Goal: Find specific page/section: Find specific page/section

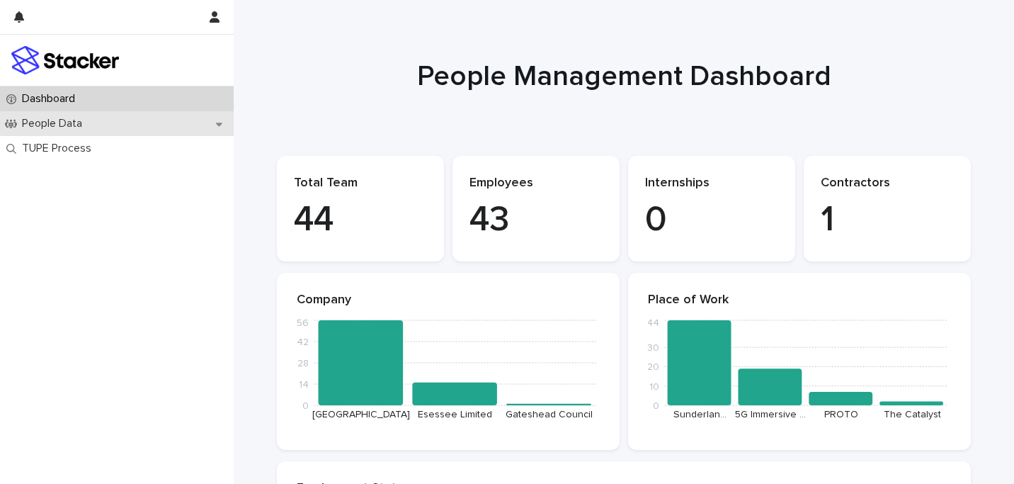
click at [137, 124] on div "People Data" at bounding box center [117, 123] width 234 height 25
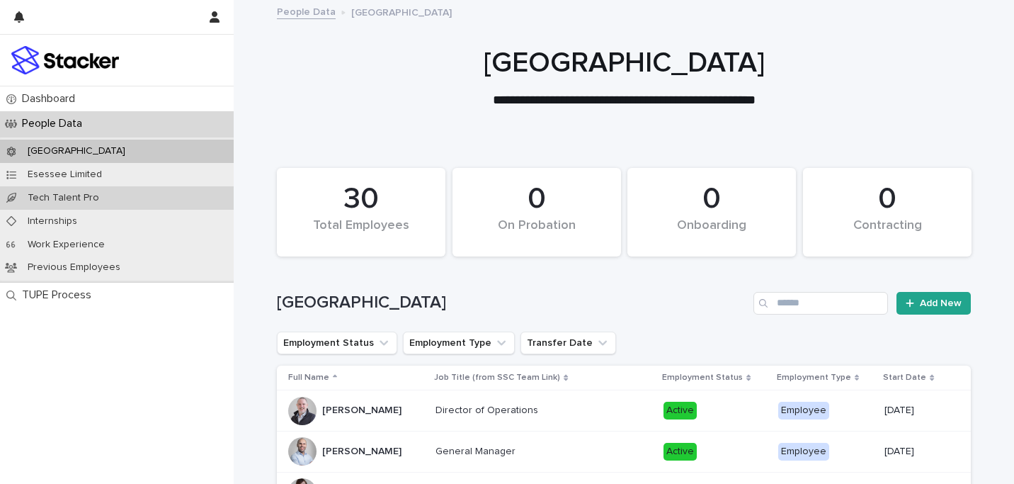
click at [164, 203] on div "Tech Talent Pro" at bounding box center [117, 197] width 234 height 23
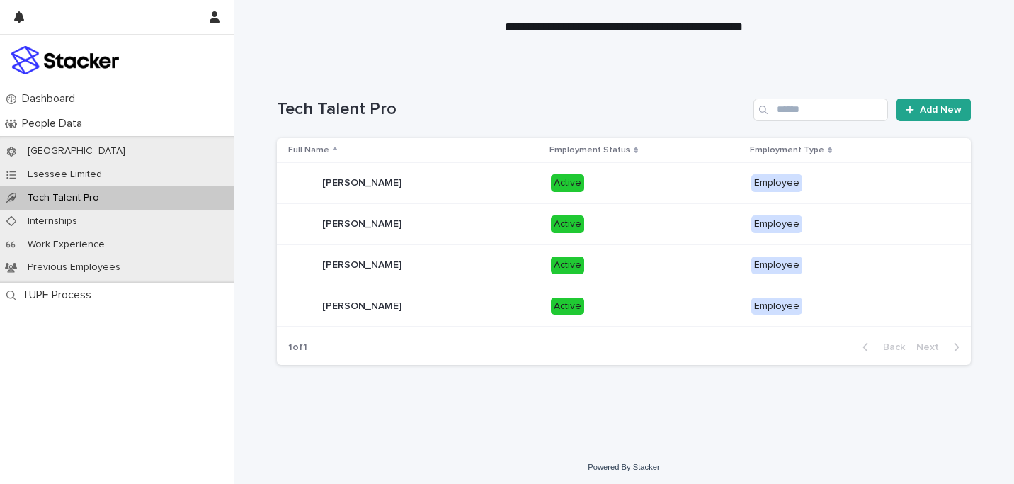
scroll to position [76, 0]
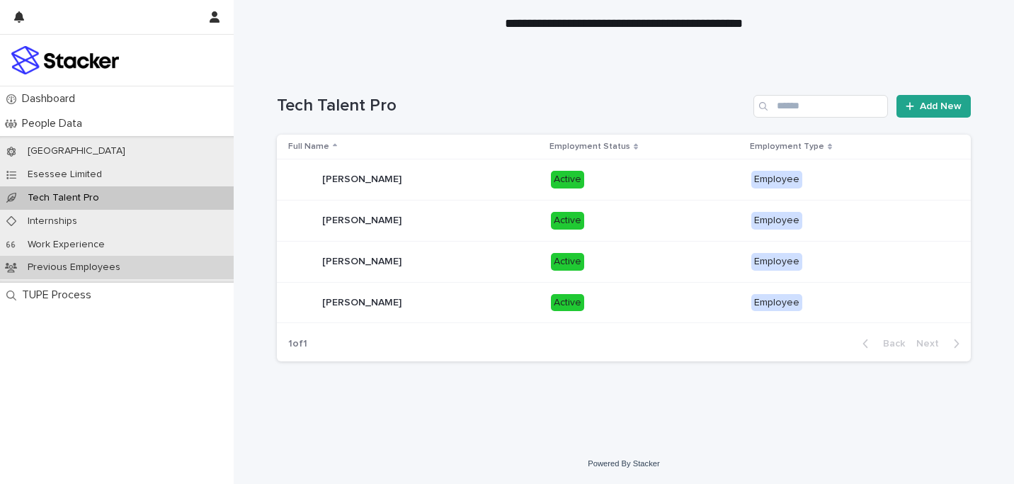
click at [52, 273] on div "Previous Employees" at bounding box center [117, 267] width 234 height 23
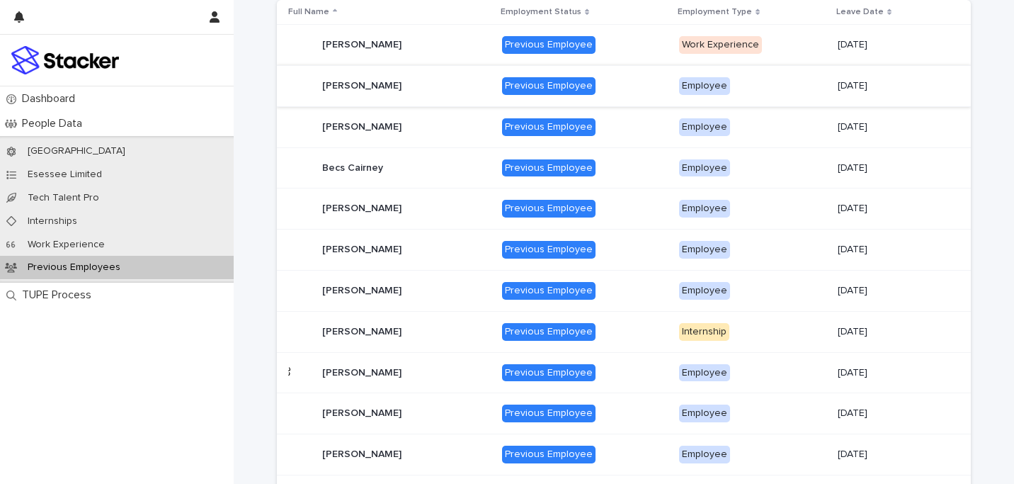
scroll to position [215, 0]
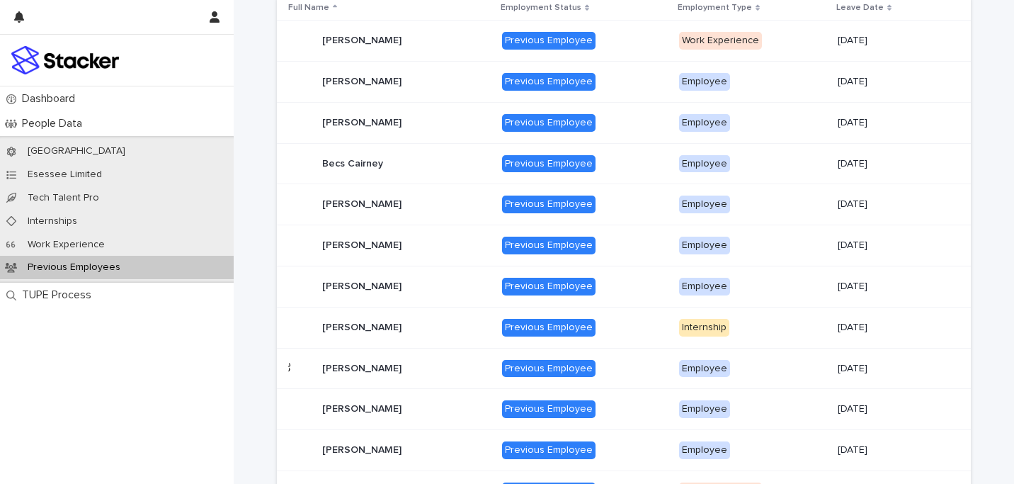
click at [889, 8] on div "Leave Date" at bounding box center [892, 8] width 112 height 16
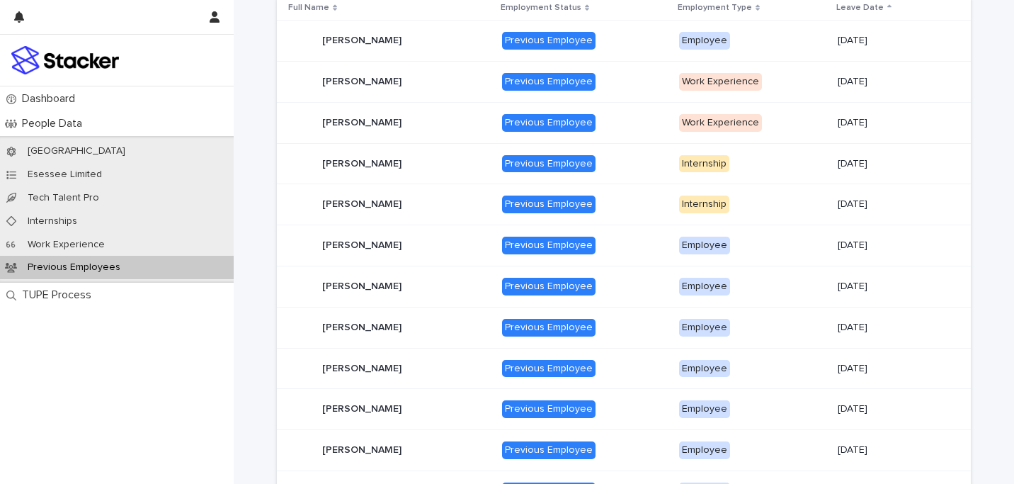
click at [889, 8] on div "Leave Date" at bounding box center [892, 8] width 112 height 16
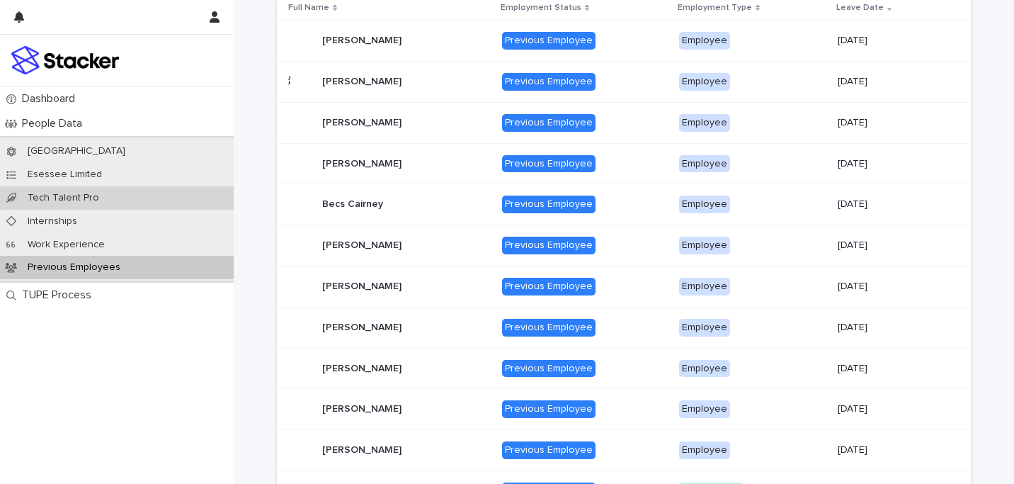
click at [118, 197] on div "Tech Talent Pro" at bounding box center [117, 197] width 234 height 23
